Goal: Transaction & Acquisition: Purchase product/service

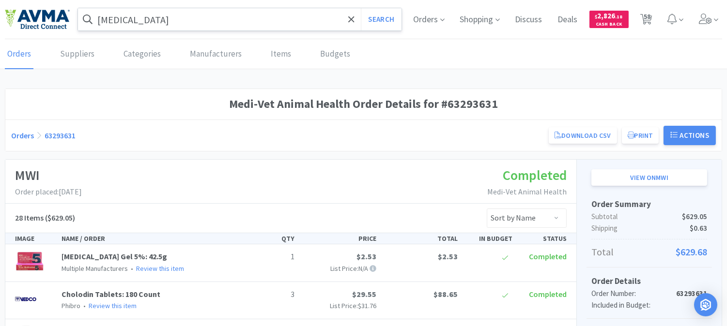
click at [165, 15] on input "[MEDICAL_DATA]" at bounding box center [239, 19] width 323 height 22
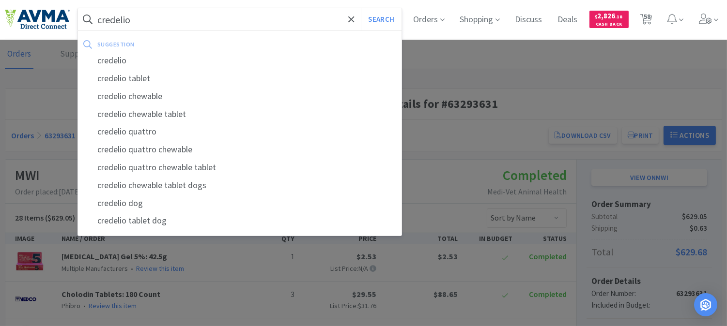
type input "credelio"
click at [361, 8] on button "Search" at bounding box center [381, 19] width 40 height 22
select select "1"
select select "3"
select select "1"
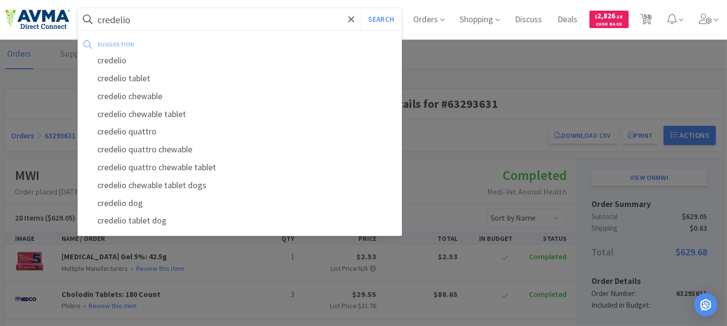
select select "1"
select select "5"
select select "1"
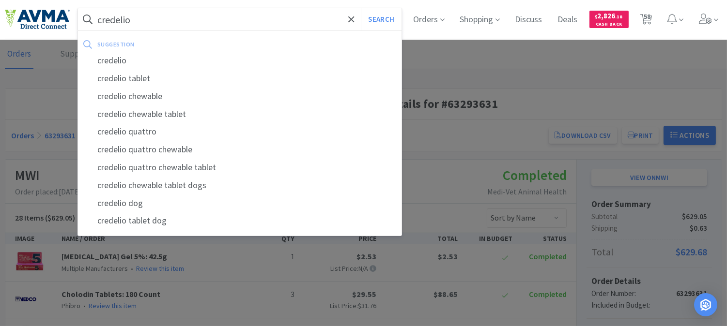
select select "1"
select select "2"
select select "3"
select select "2"
select select "1"
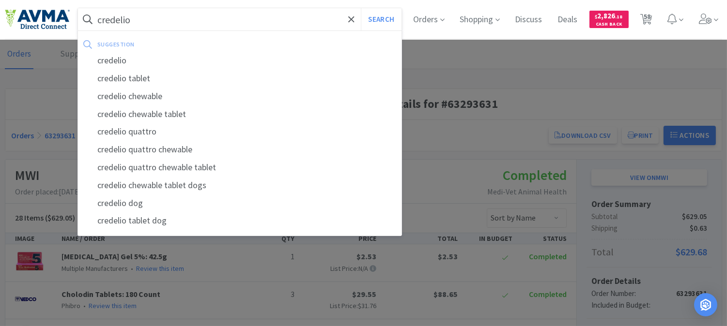
select select "2"
select select "1"
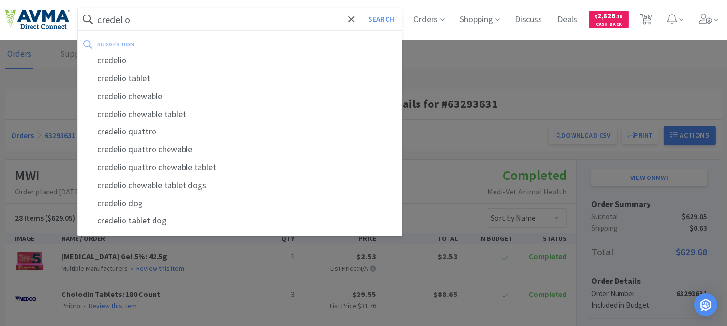
select select "2"
select select "4"
select select "1"
select select "2"
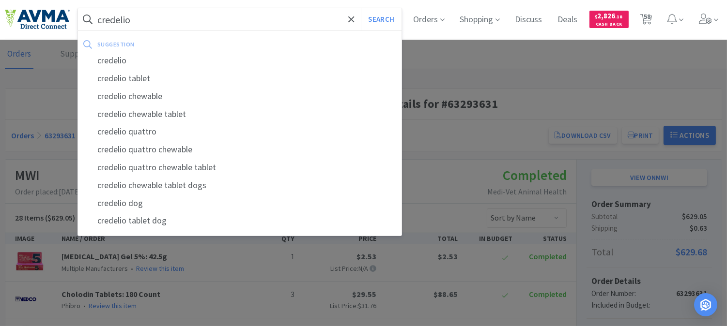
select select "4"
select select "1"
select select "2"
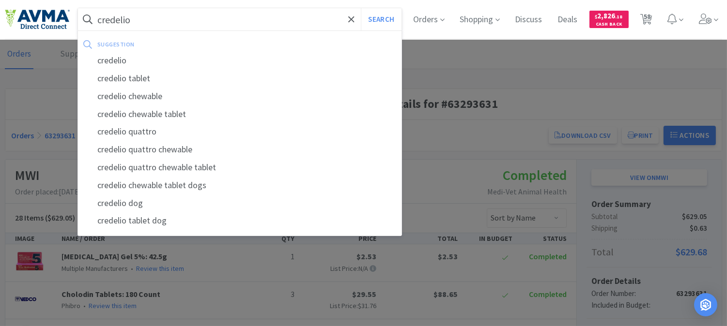
select select "1"
select select "3"
select select "1"
select select "5"
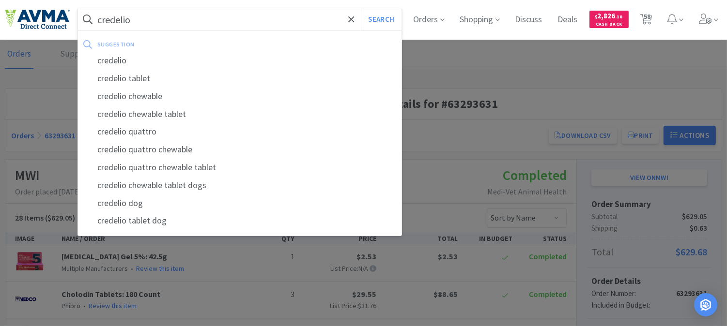
select select "2"
select select "1"
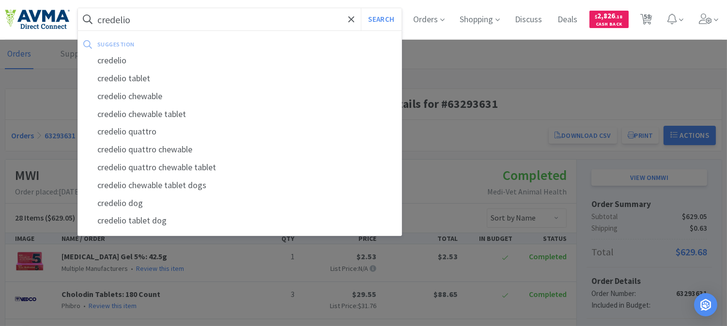
select select "2"
select select "1"
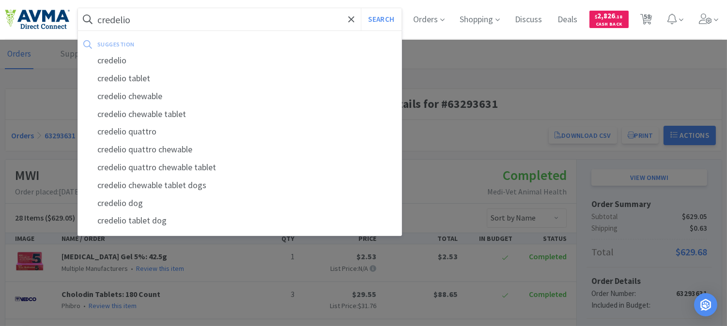
select select "1"
select select "6"
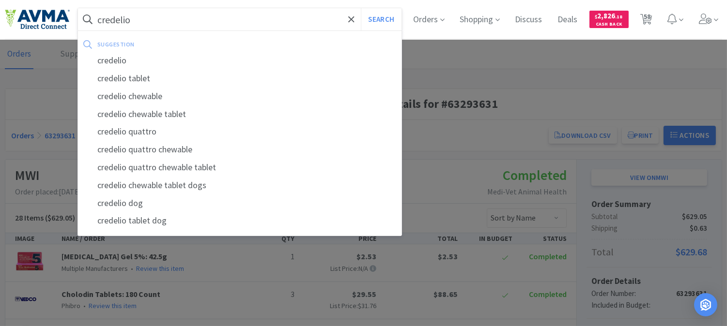
select select "1"
select select "2"
select select "1"
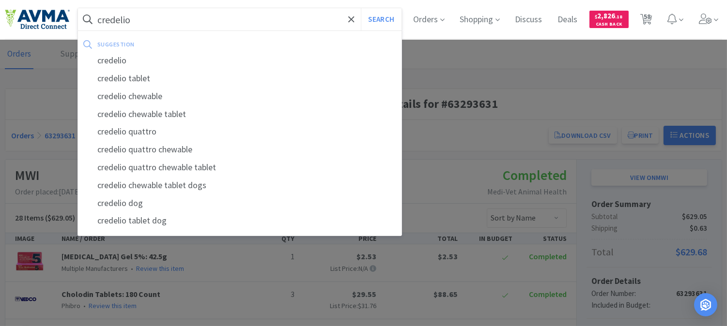
select select "1"
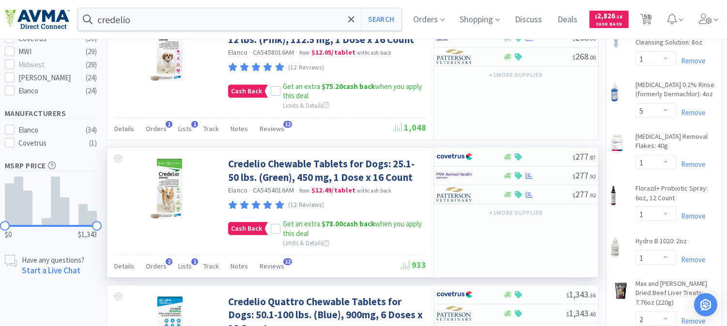
scroll to position [322, 0]
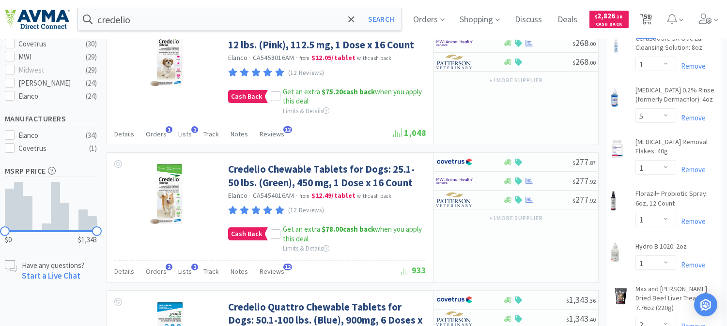
click at [650, 17] on span "58" at bounding box center [646, 16] width 7 height 39
select select "1"
select select "3"
select select "1"
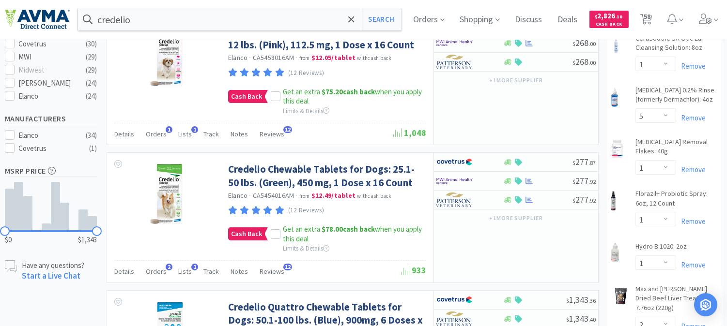
select select "1"
select select "5"
select select "1"
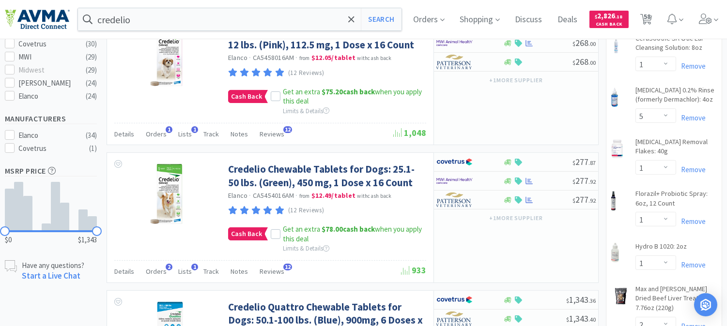
select select "2"
select select "3"
select select "2"
select select "1"
select select "2"
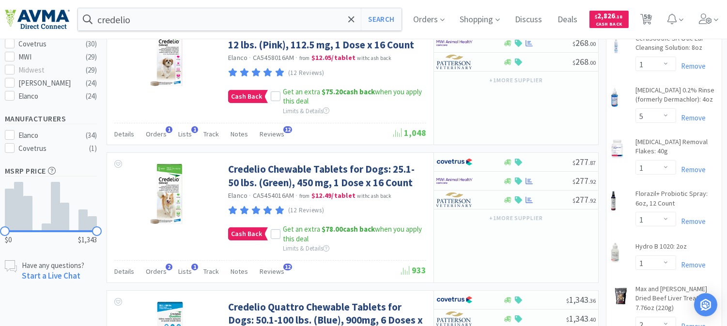
select select "2"
select select "1"
select select "2"
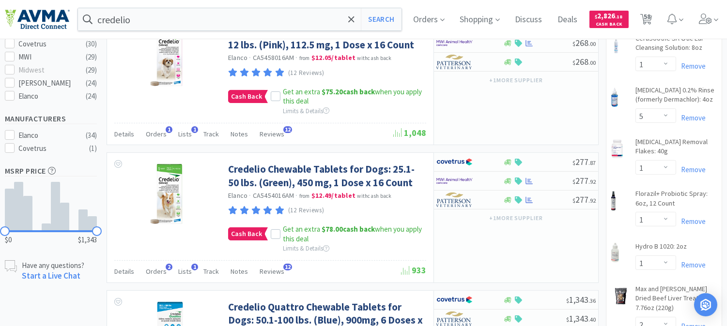
select select "4"
select select "1"
select select "2"
select select "4"
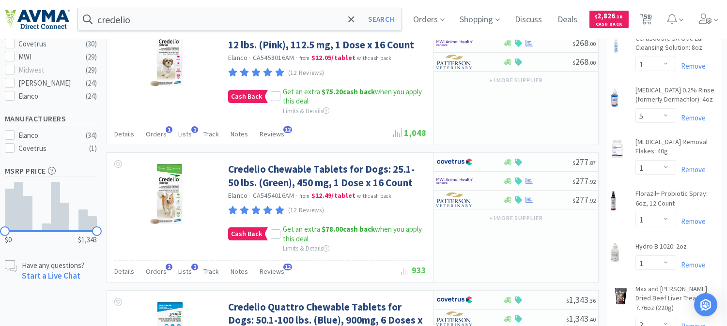
select select "1"
select select "2"
select select "1"
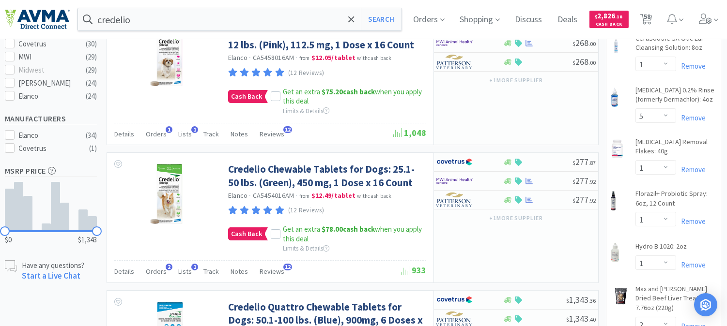
select select "3"
select select "1"
select select "5"
select select "2"
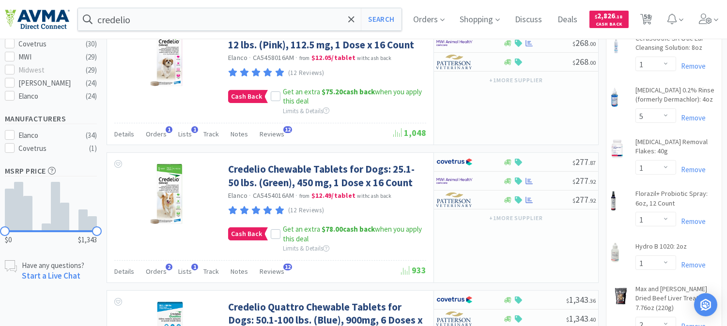
select select "2"
select select "1"
select select "2"
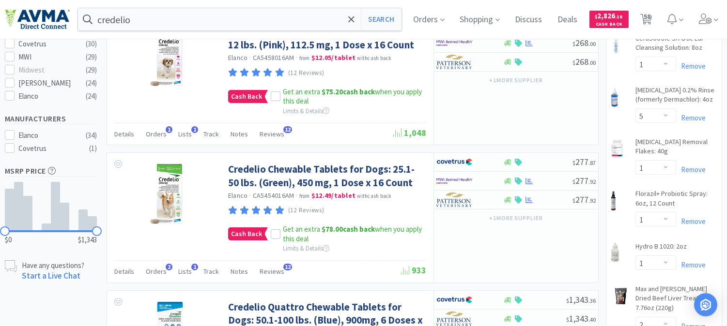
select select "1"
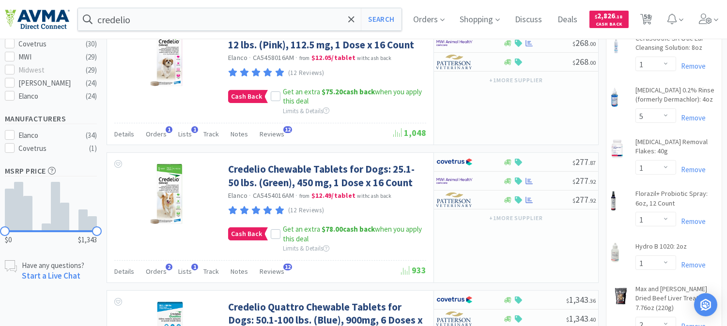
select select "1"
select select "6"
select select "1"
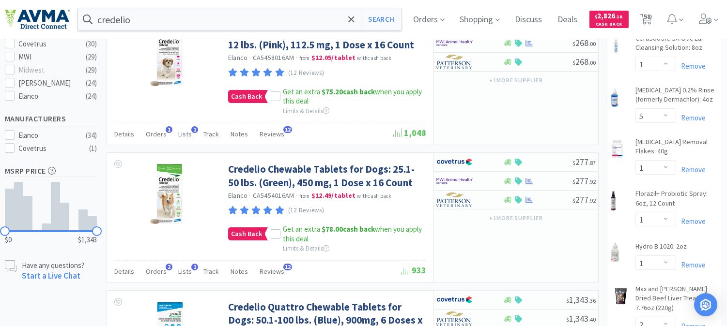
select select "1"
select select "2"
select select "1"
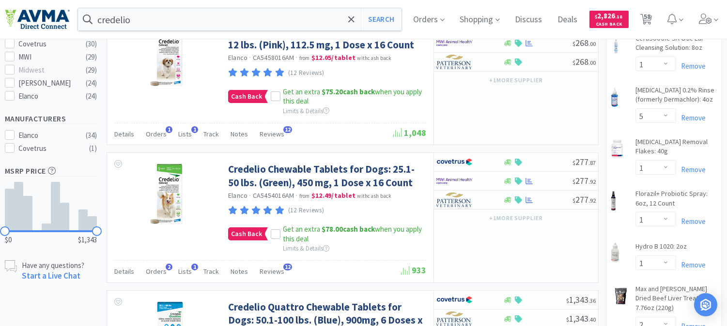
select select "1"
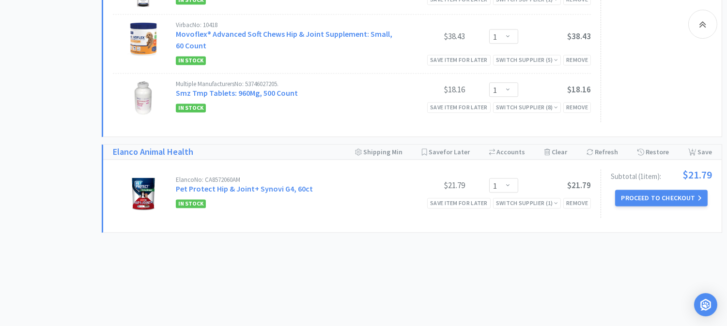
scroll to position [3881, 0]
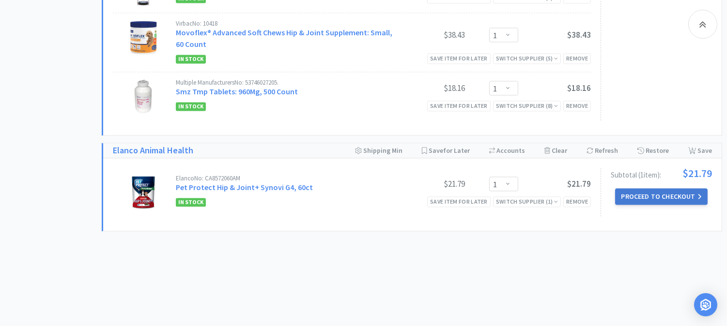
click at [647, 190] on button "Proceed to Checkout" at bounding box center [661, 196] width 92 height 16
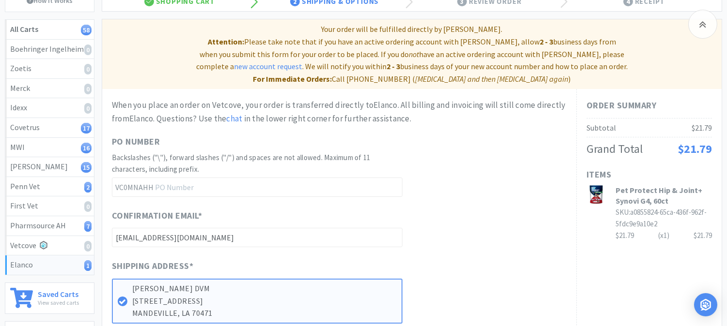
scroll to position [161, 0]
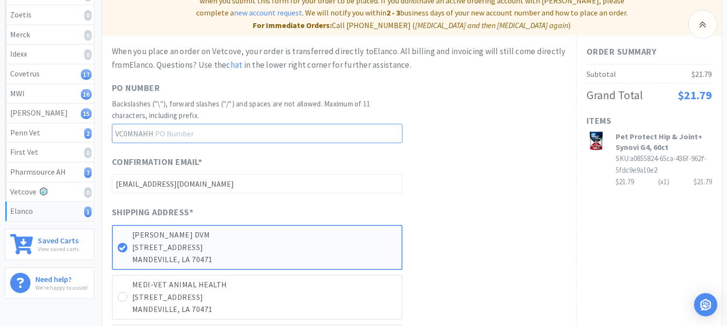
click at [228, 124] on input "text" at bounding box center [257, 133] width 290 height 19
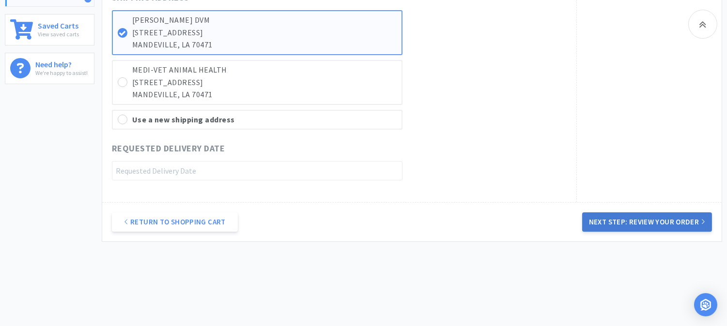
type input "52426"
click at [625, 212] on button "Next Step: Review Your Order" at bounding box center [647, 221] width 130 height 19
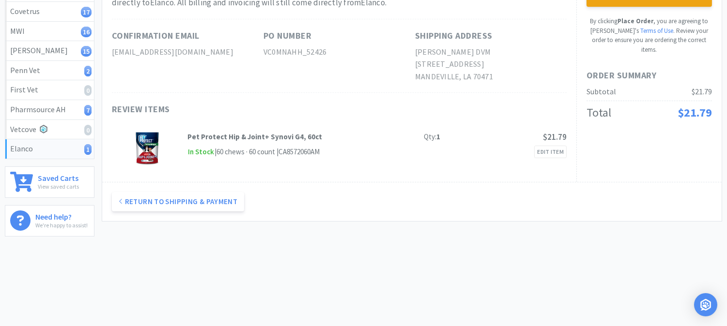
scroll to position [0, 0]
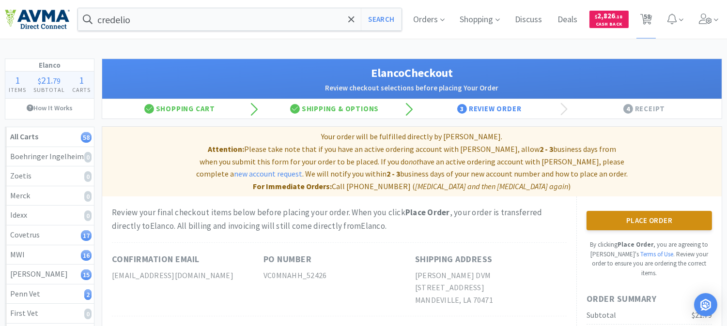
click at [652, 211] on button "Place Order" at bounding box center [648, 220] width 125 height 19
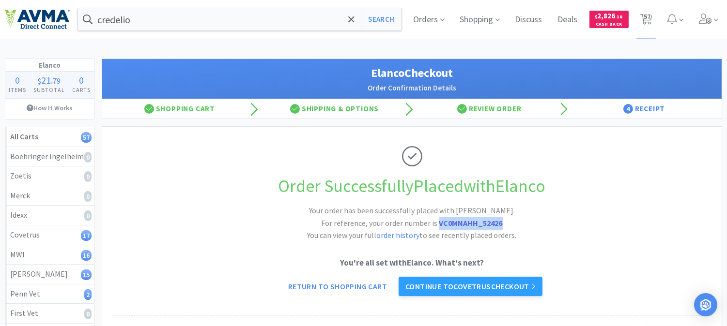
drag, startPoint x: 506, startPoint y: 226, endPoint x: 440, endPoint y: 227, distance: 66.3
click at [440, 227] on h2 "Your order has been successfully placed with [PERSON_NAME]. For reference, your…" at bounding box center [412, 223] width 290 height 37
copy strong "VC0MNAHH_52426"
click at [643, 20] on span "57" at bounding box center [646, 16] width 7 height 39
select select "1"
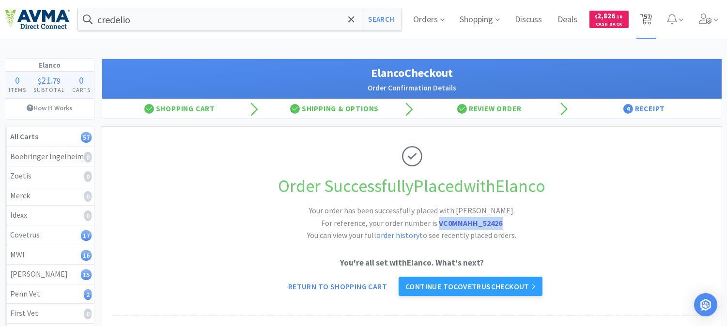
select select "3"
select select "1"
select select "5"
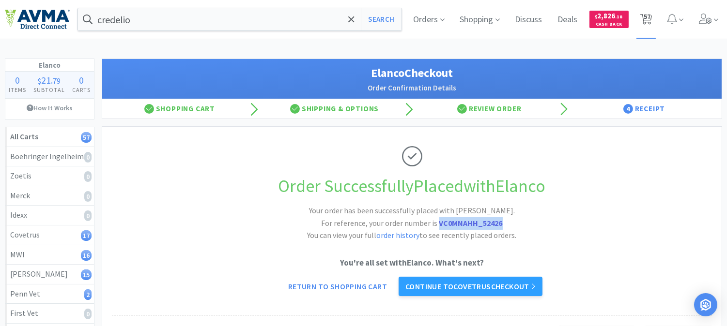
select select "1"
select select "2"
select select "3"
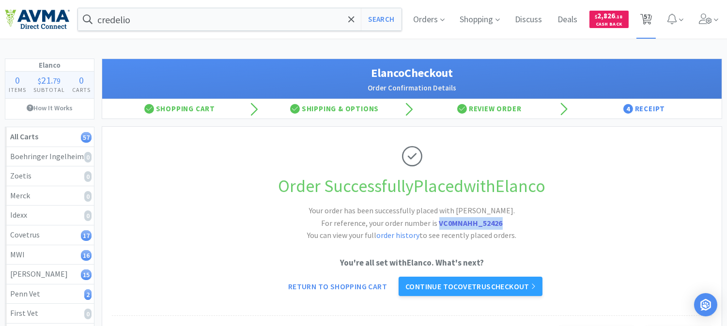
select select "2"
select select "1"
select select "2"
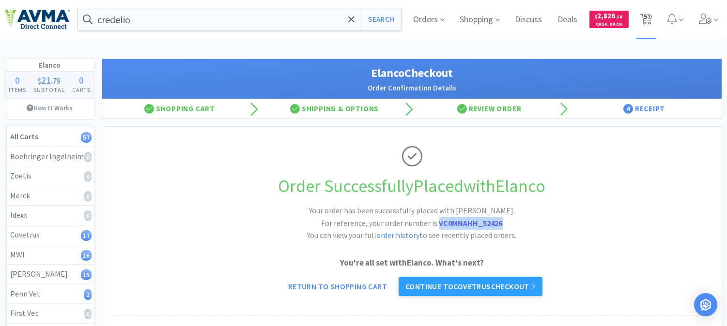
select select "1"
select select "2"
select select "4"
select select "1"
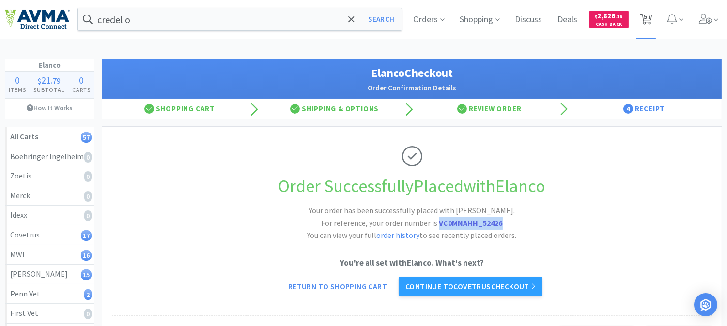
select select "1"
select select "2"
select select "4"
select select "1"
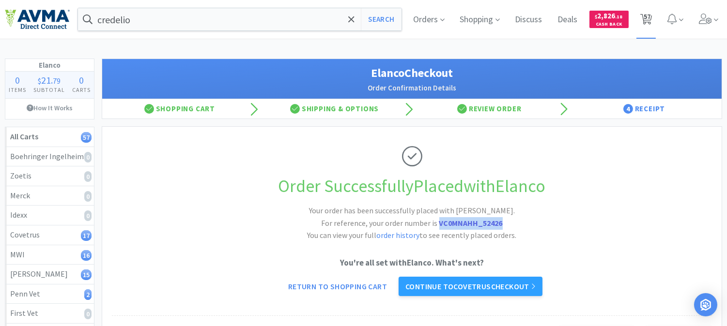
select select "1"
select select "2"
select select "1"
select select "3"
select select "1"
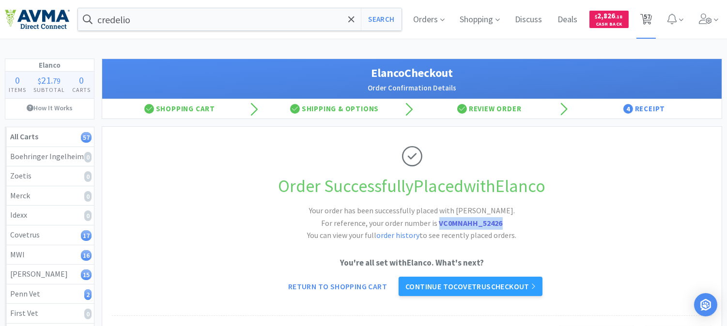
select select "1"
select select "5"
select select "2"
select select "1"
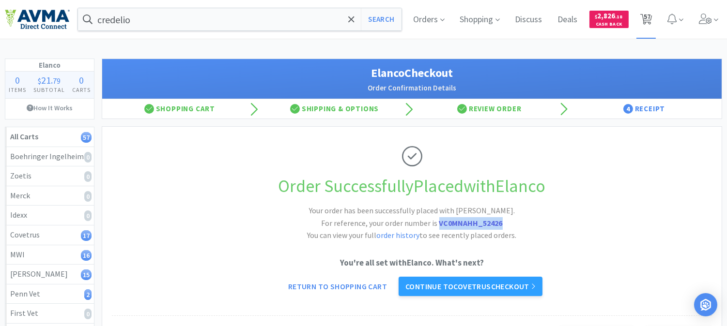
select select "1"
select select "2"
select select "1"
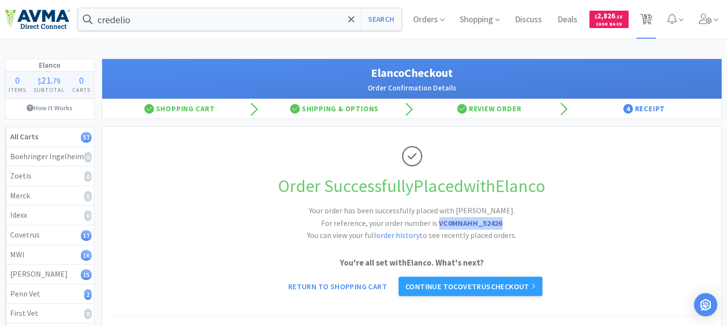
select select "1"
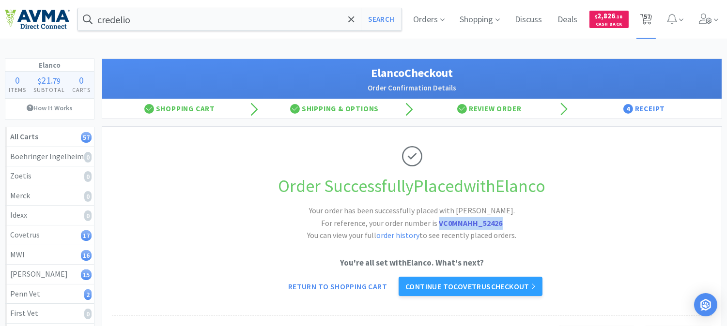
select select "1"
select select "6"
select select "1"
select select "2"
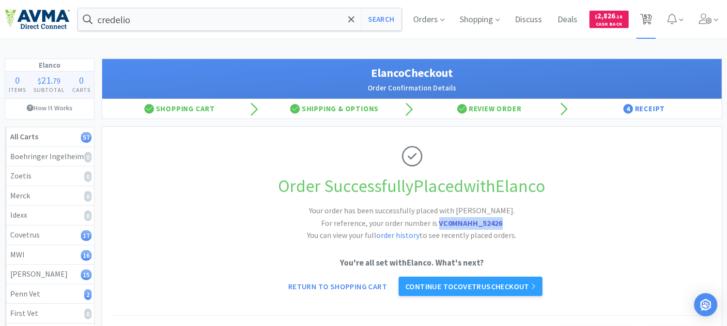
select select "1"
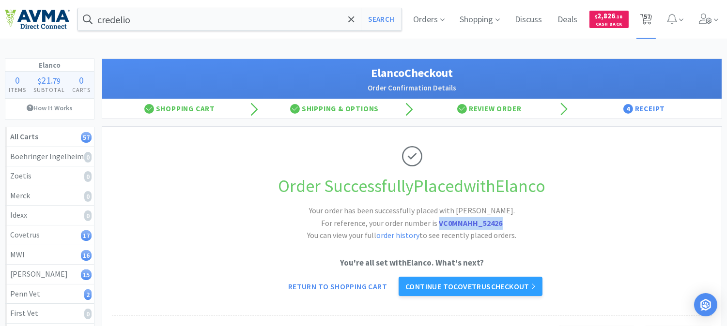
select select "1"
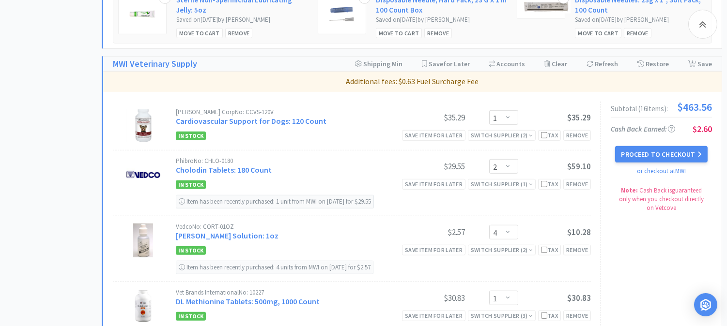
scroll to position [1237, 0]
click at [664, 152] on button "Proceed to Checkout" at bounding box center [661, 154] width 92 height 16
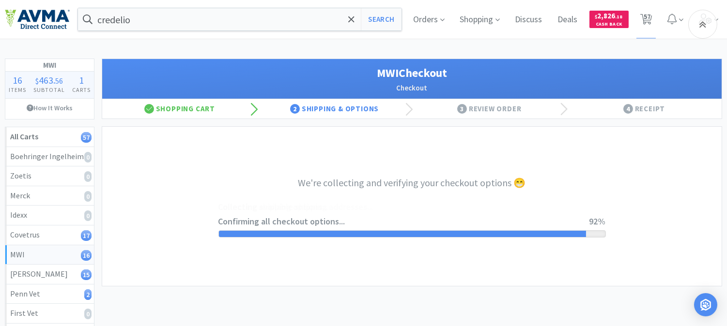
select select "CC_9481287516445253"
select select "FXY"
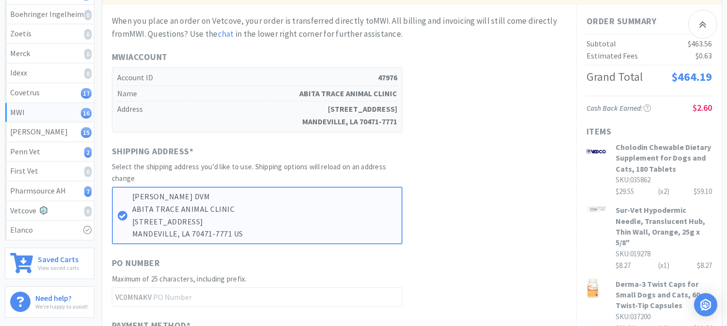
scroll to position [161, 0]
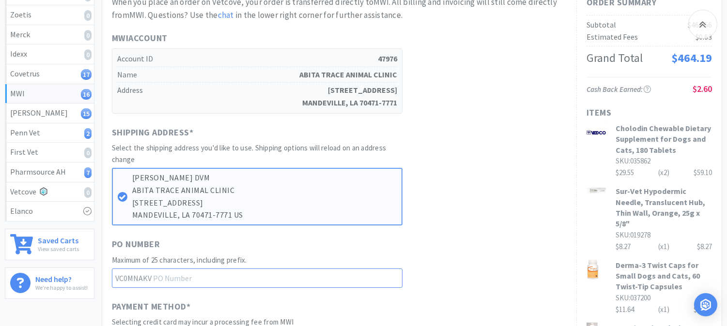
click at [189, 272] on input "text" at bounding box center [257, 278] width 290 height 19
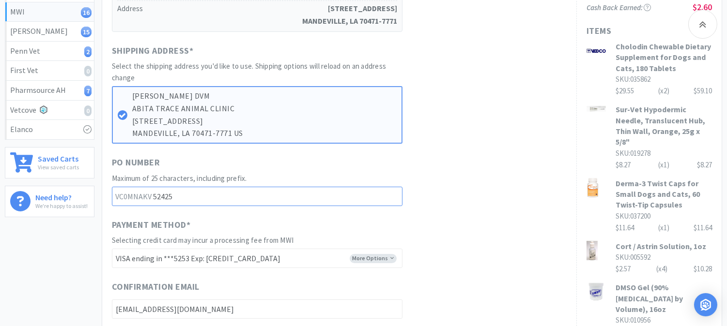
scroll to position [269, 0]
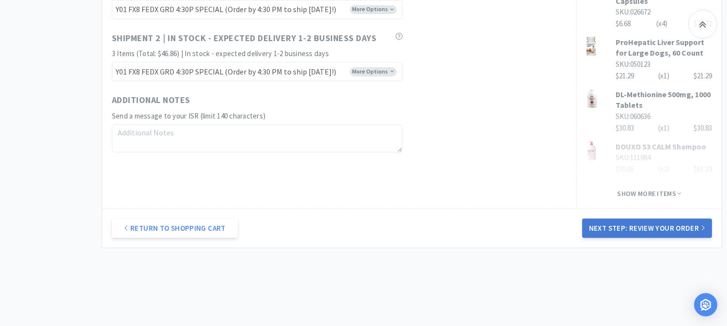
type input "52425"
click at [655, 219] on button "Next Step: Review Your Order" at bounding box center [647, 228] width 130 height 19
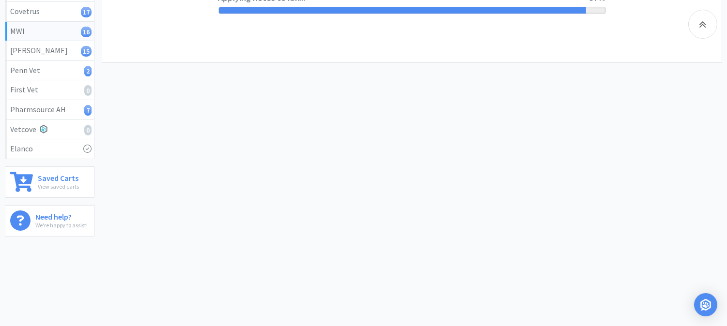
scroll to position [0, 0]
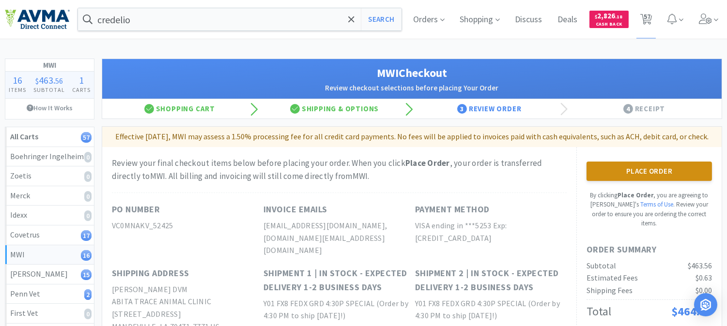
click at [657, 179] on button "Place Order" at bounding box center [648, 171] width 125 height 19
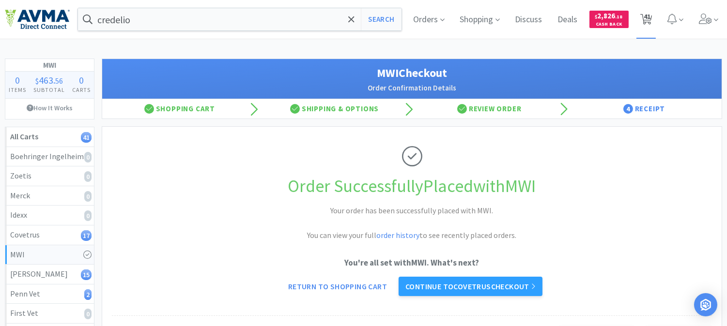
click at [644, 15] on span "41" at bounding box center [646, 16] width 7 height 39
select select "1"
select select "3"
select select "1"
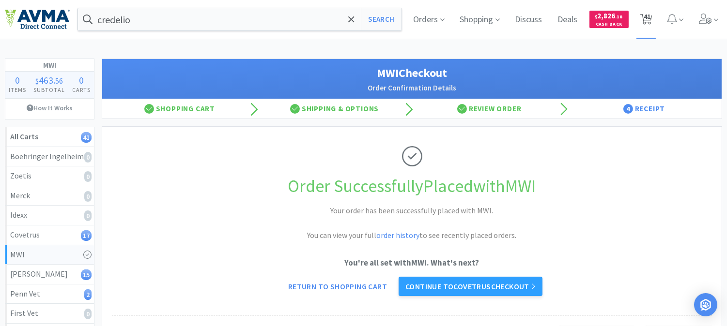
select select "1"
select select "5"
select select "1"
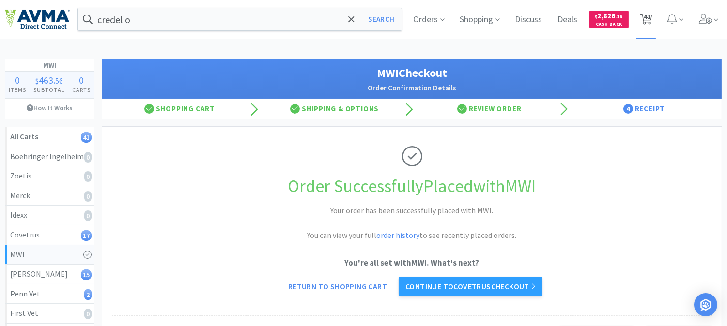
select select "2"
select select "3"
select select "2"
select select "1"
select select "2"
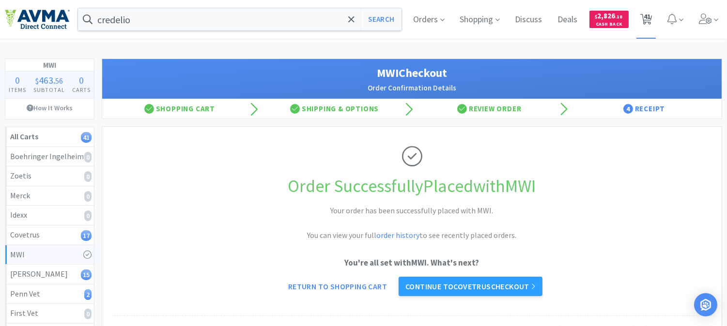
select select "2"
select select "1"
select select "2"
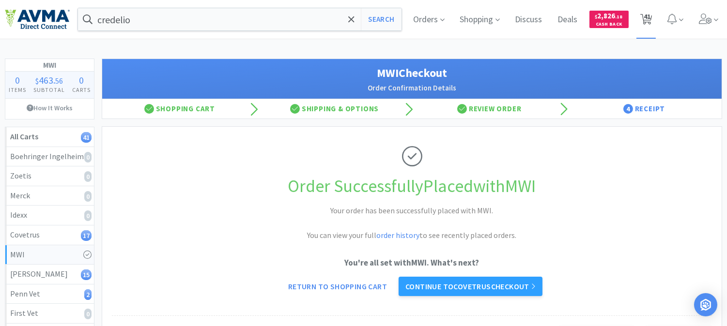
select select "1"
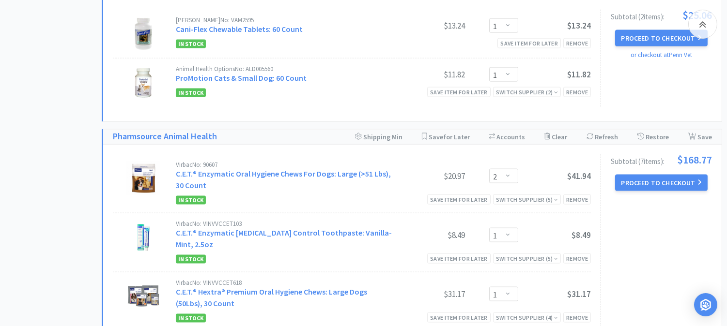
scroll to position [2581, 0]
click at [668, 184] on button "Proceed to Checkout" at bounding box center [661, 182] width 92 height 16
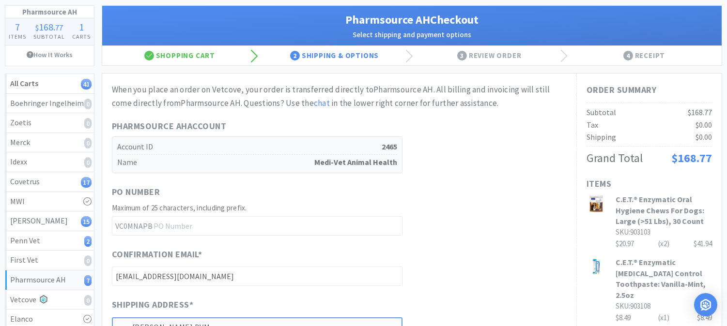
scroll to position [54, 0]
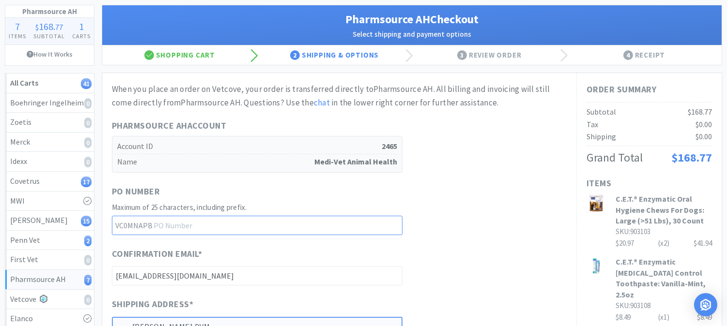
click at [206, 224] on input "text" at bounding box center [257, 225] width 290 height 19
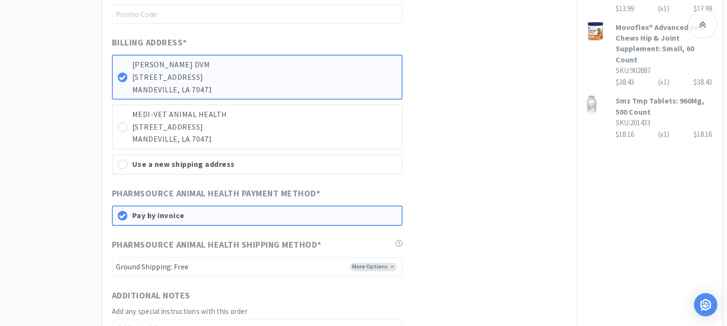
scroll to position [592, 0]
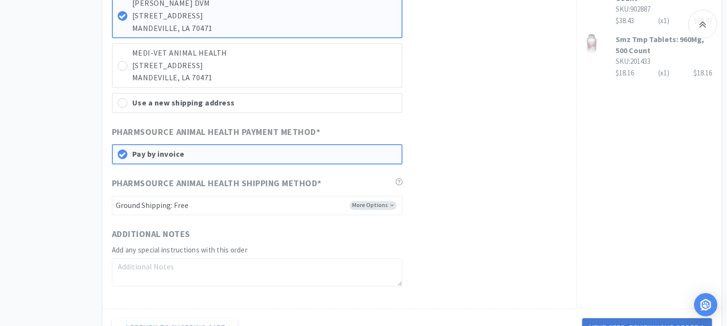
click at [646, 319] on button "Next Step: Review Your Order" at bounding box center [647, 328] width 130 height 19
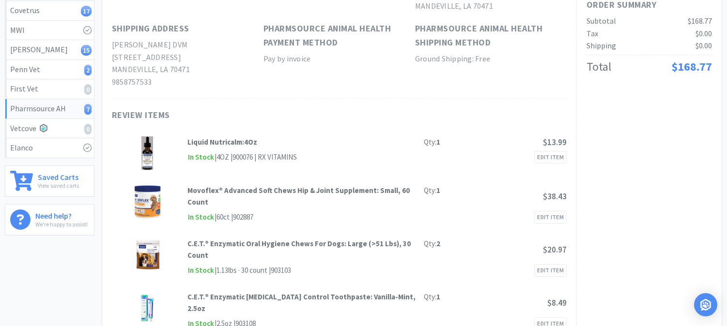
scroll to position [0, 0]
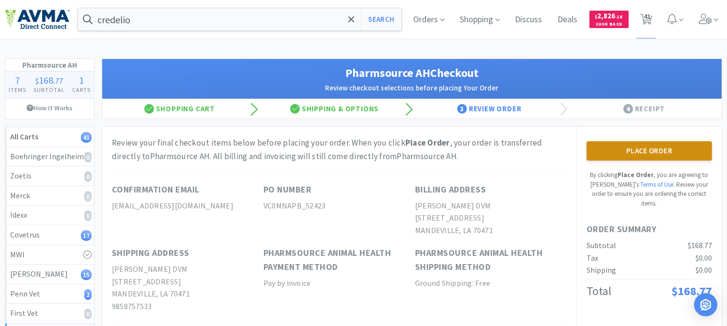
click at [651, 151] on button "Place Order" at bounding box center [648, 150] width 125 height 19
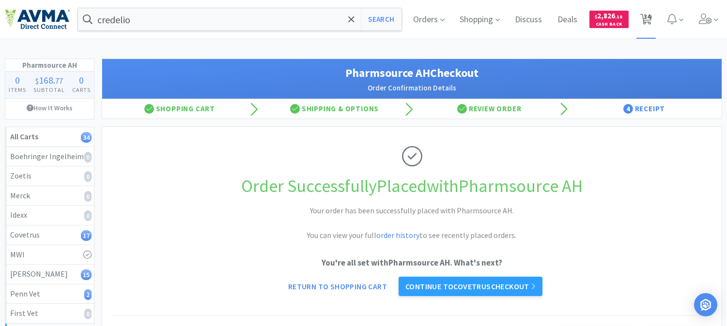
click at [648, 17] on span "34" at bounding box center [646, 16] width 7 height 39
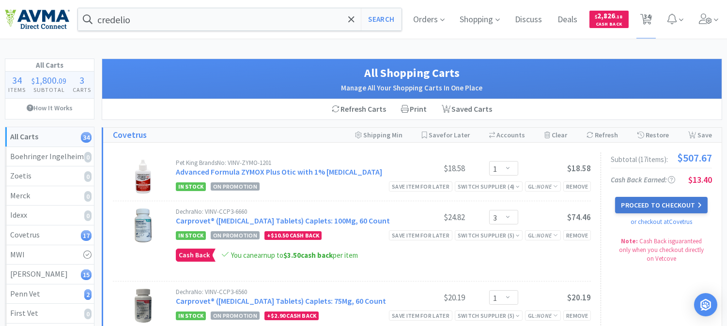
click at [652, 207] on button "Proceed to Checkout" at bounding box center [661, 205] width 92 height 16
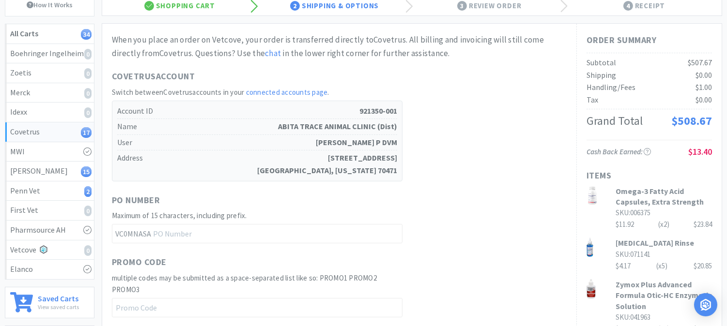
scroll to position [107, 0]
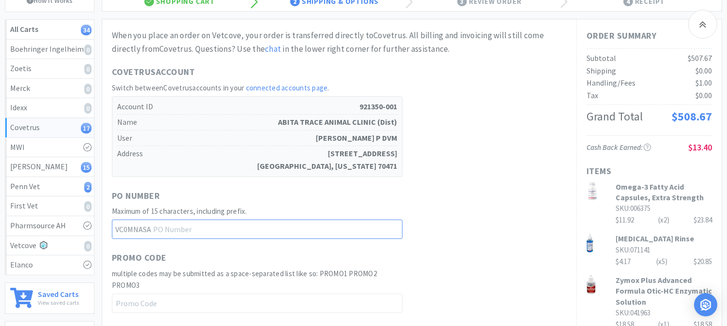
click at [175, 229] on input "text" at bounding box center [257, 229] width 290 height 19
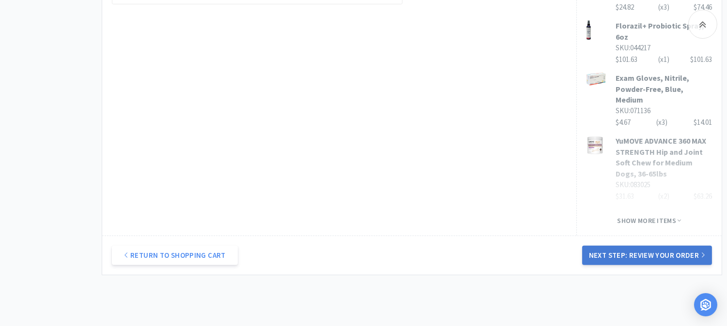
scroll to position [645, 0]
click at [649, 245] on button "Next Step: Review Your Order" at bounding box center [647, 254] width 130 height 19
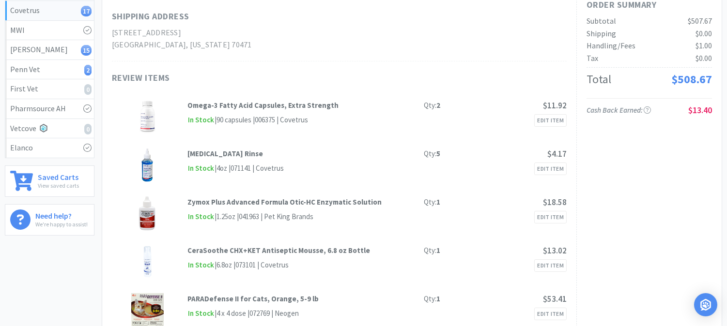
scroll to position [0, 0]
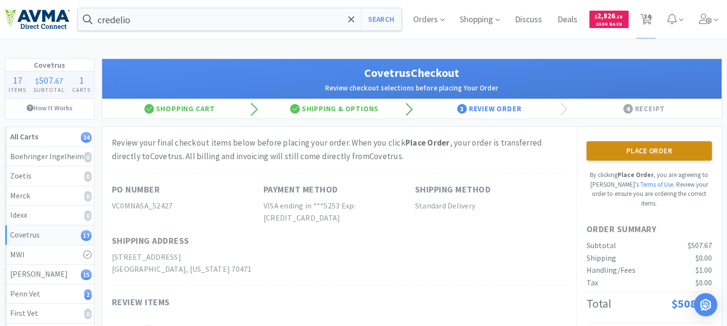
click at [624, 152] on button "Place Order" at bounding box center [648, 150] width 125 height 19
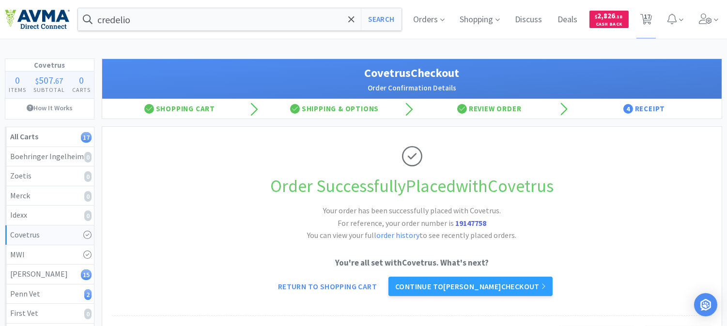
click at [468, 221] on strong "19147758" at bounding box center [470, 223] width 31 height 10
copy strong "19147758"
click at [645, 17] on span "17" at bounding box center [646, 16] width 7 height 39
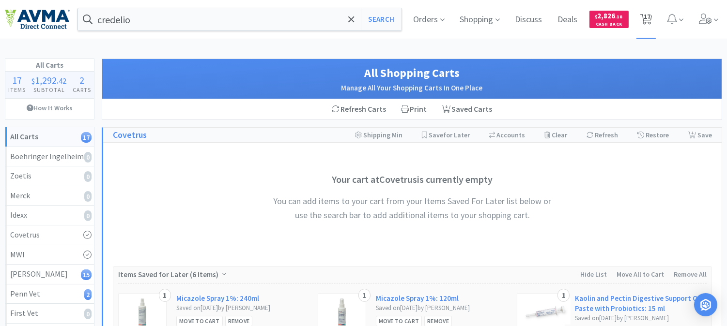
click at [644, 15] on span "17" at bounding box center [646, 16] width 7 height 39
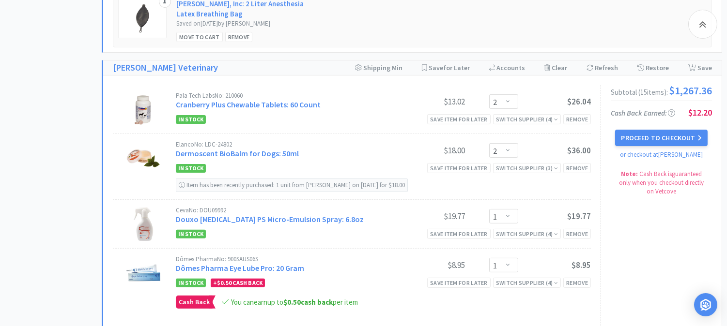
scroll to position [592, 0]
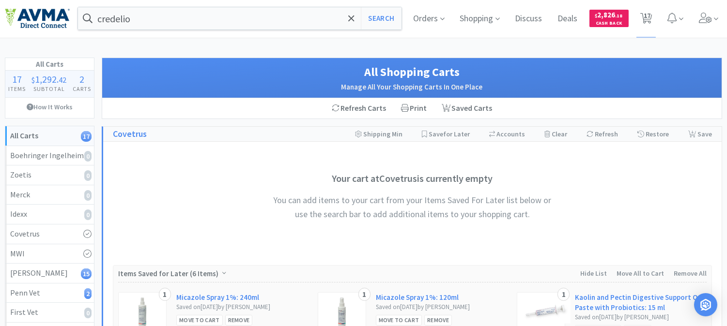
scroll to position [0, 0]
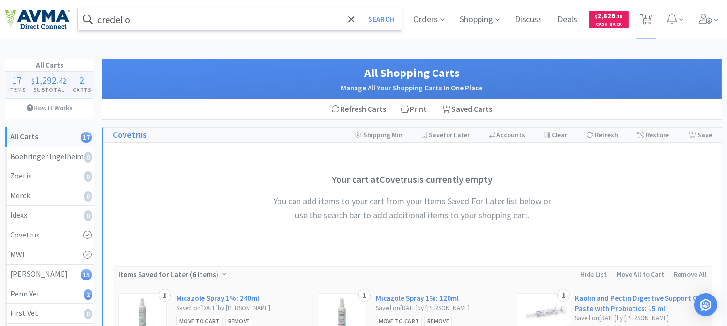
click at [190, 21] on input "credelio" at bounding box center [239, 19] width 323 height 22
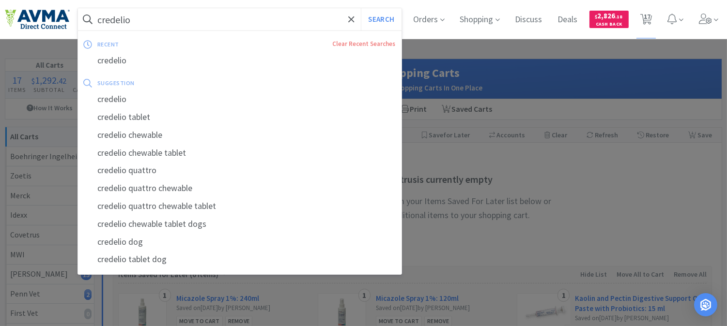
paste input "078925736"
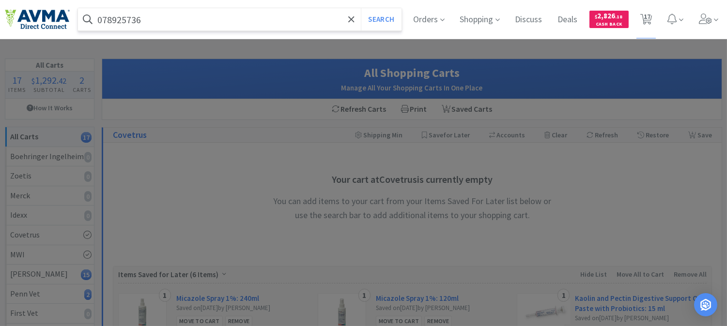
click at [361, 8] on button "Search" at bounding box center [381, 19] width 40 height 22
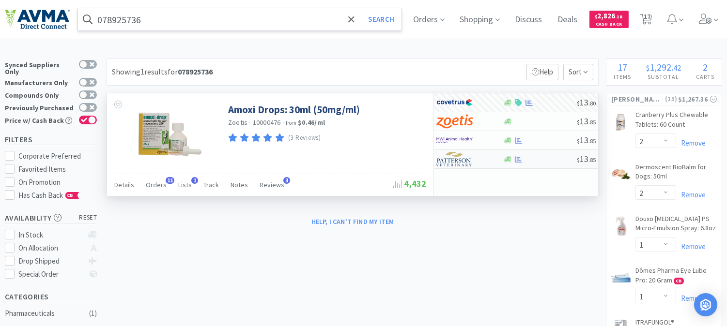
click at [444, 159] on img at bounding box center [454, 159] width 36 height 15
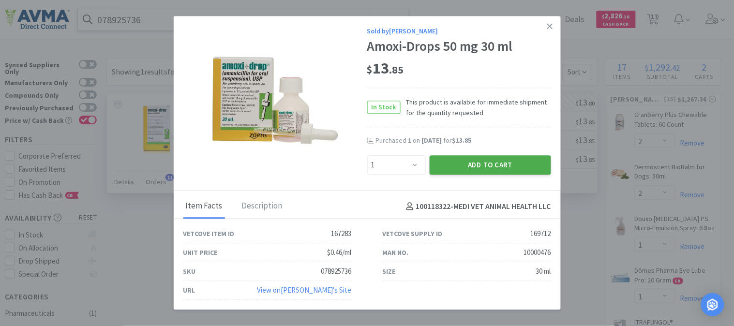
click at [485, 166] on button "Add to Cart" at bounding box center [490, 164] width 121 height 19
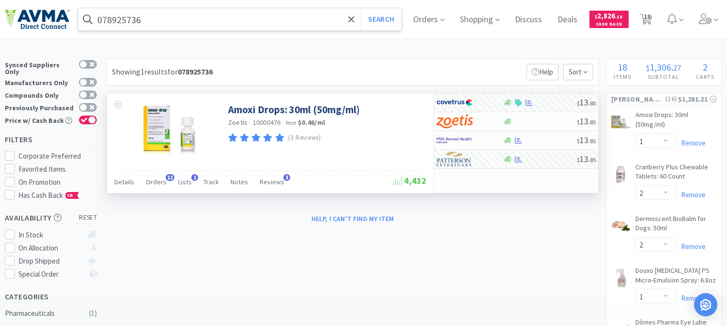
click at [197, 20] on input "078925736" at bounding box center [239, 19] width 323 height 22
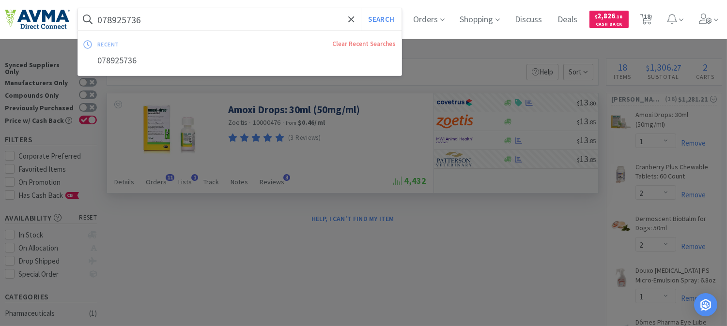
paste input "5"
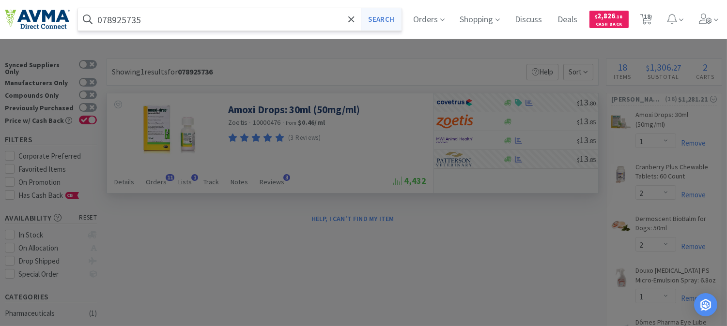
click at [394, 19] on button "Search" at bounding box center [381, 19] width 40 height 22
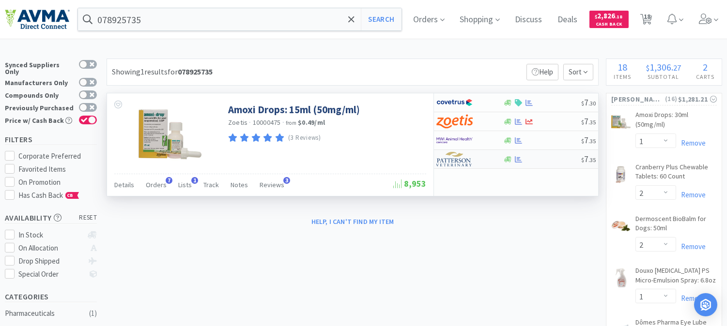
click at [452, 163] on img at bounding box center [454, 159] width 36 height 15
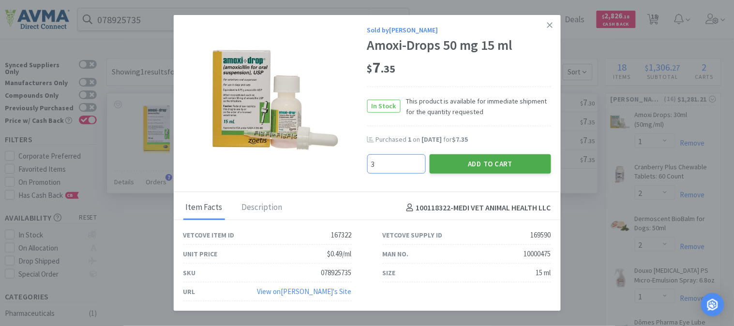
click at [490, 162] on button "Add to Cart" at bounding box center [490, 163] width 121 height 19
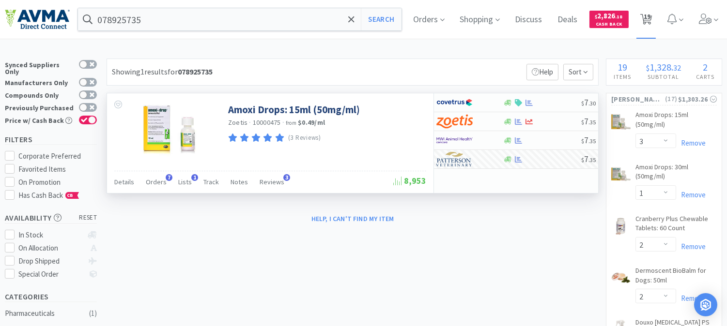
click at [650, 15] on span "19" at bounding box center [646, 16] width 7 height 39
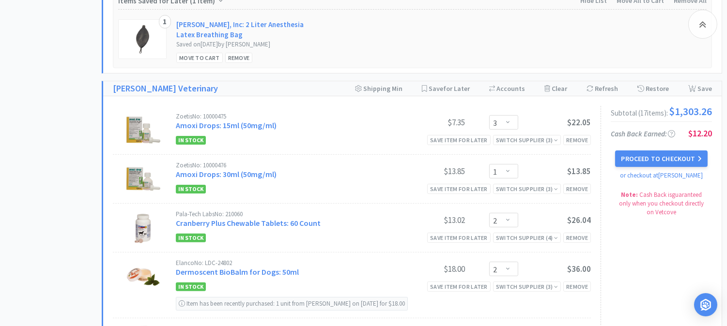
scroll to position [592, 0]
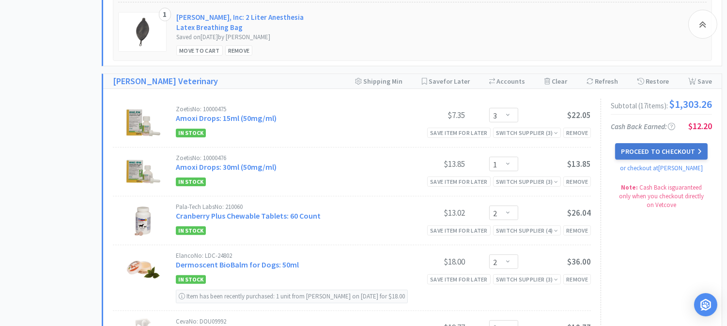
click at [665, 153] on button "Proceed to Checkout" at bounding box center [661, 151] width 92 height 16
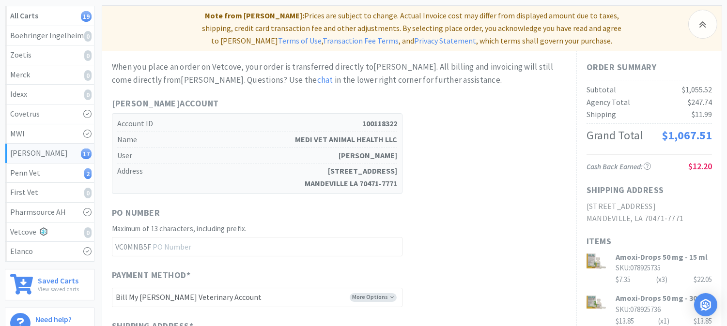
scroll to position [161, 0]
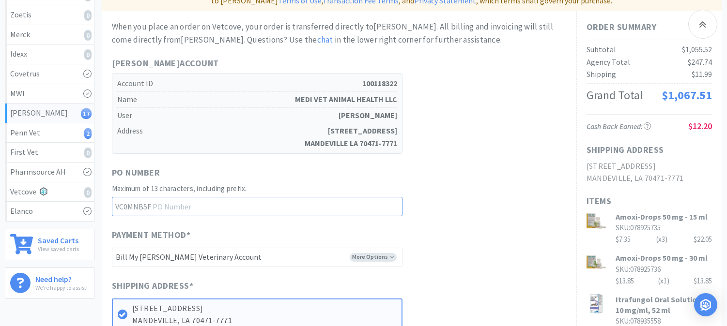
click at [220, 197] on input "text" at bounding box center [257, 206] width 290 height 19
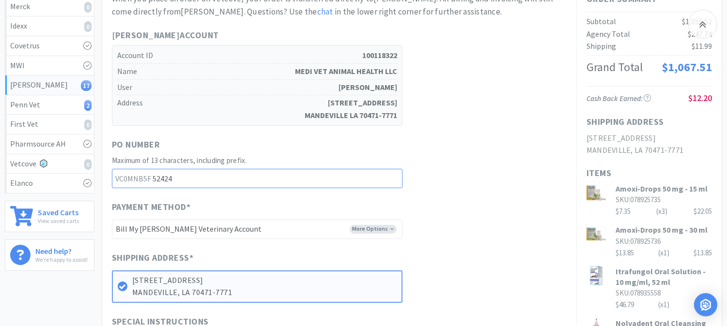
scroll to position [215, 0]
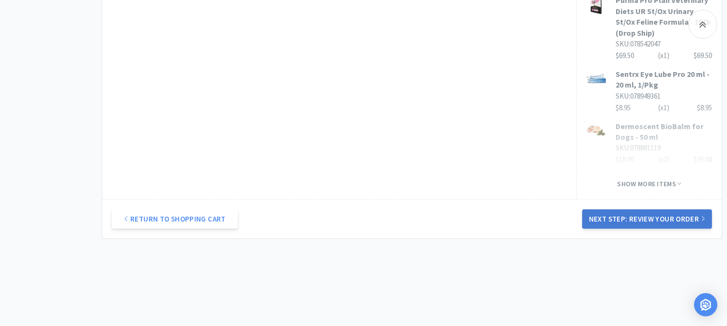
click at [634, 210] on button "Next Step: Review Your Order" at bounding box center [647, 219] width 130 height 19
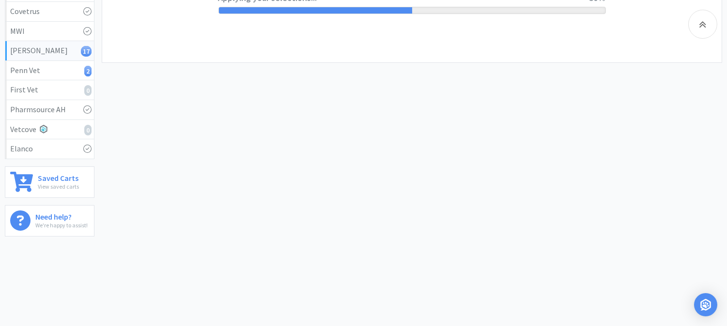
scroll to position [0, 0]
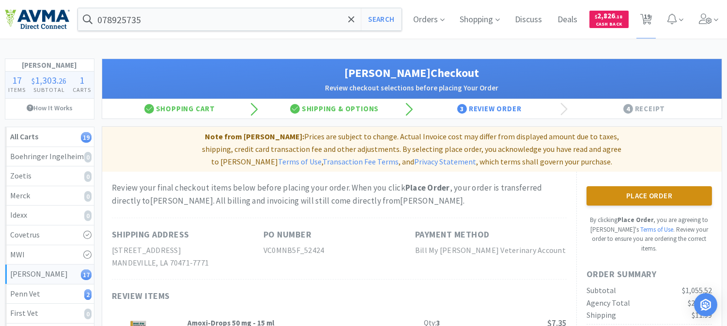
click at [635, 186] on button "Place Order" at bounding box center [648, 195] width 125 height 19
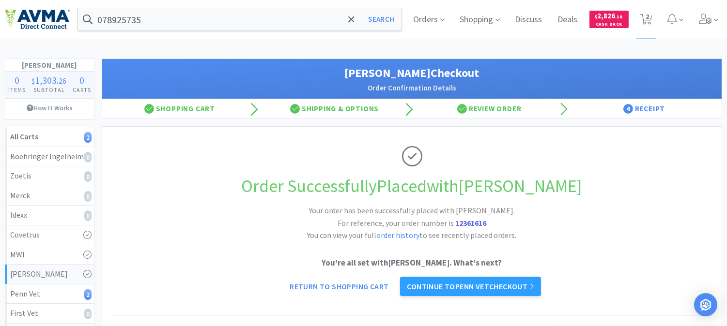
click at [470, 225] on strong "12361616" at bounding box center [470, 223] width 31 height 10
copy strong "12361616"
